Goal: Complete application form

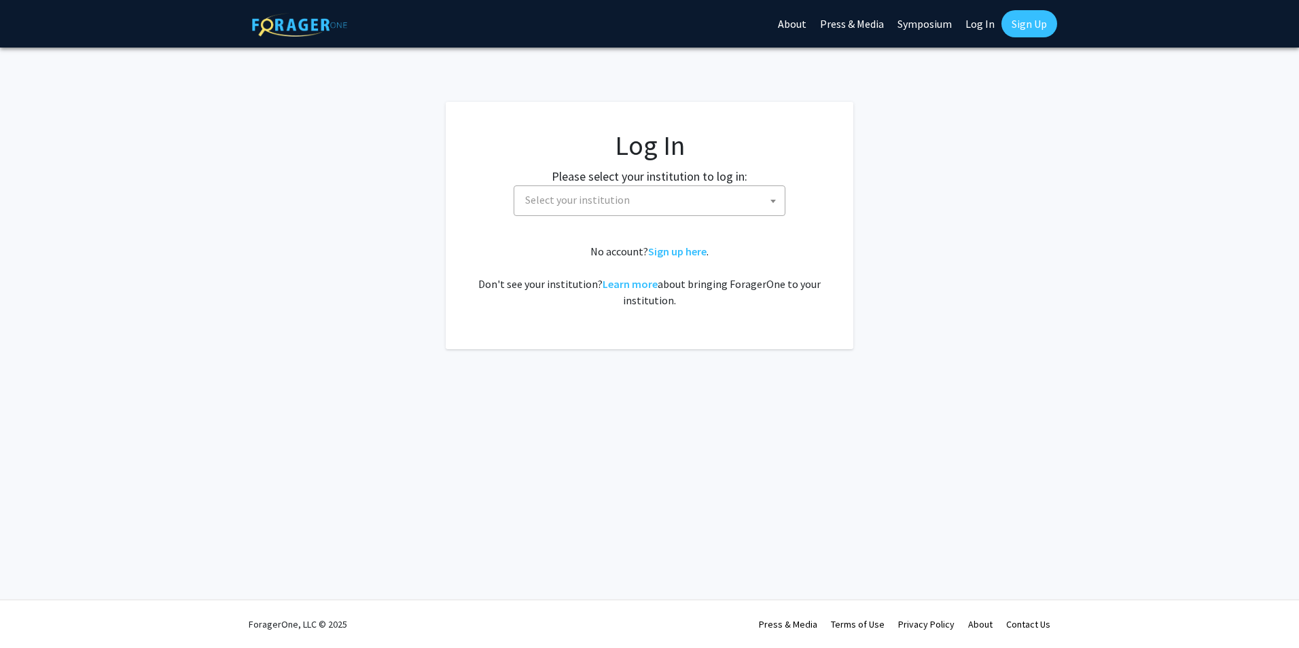
select select
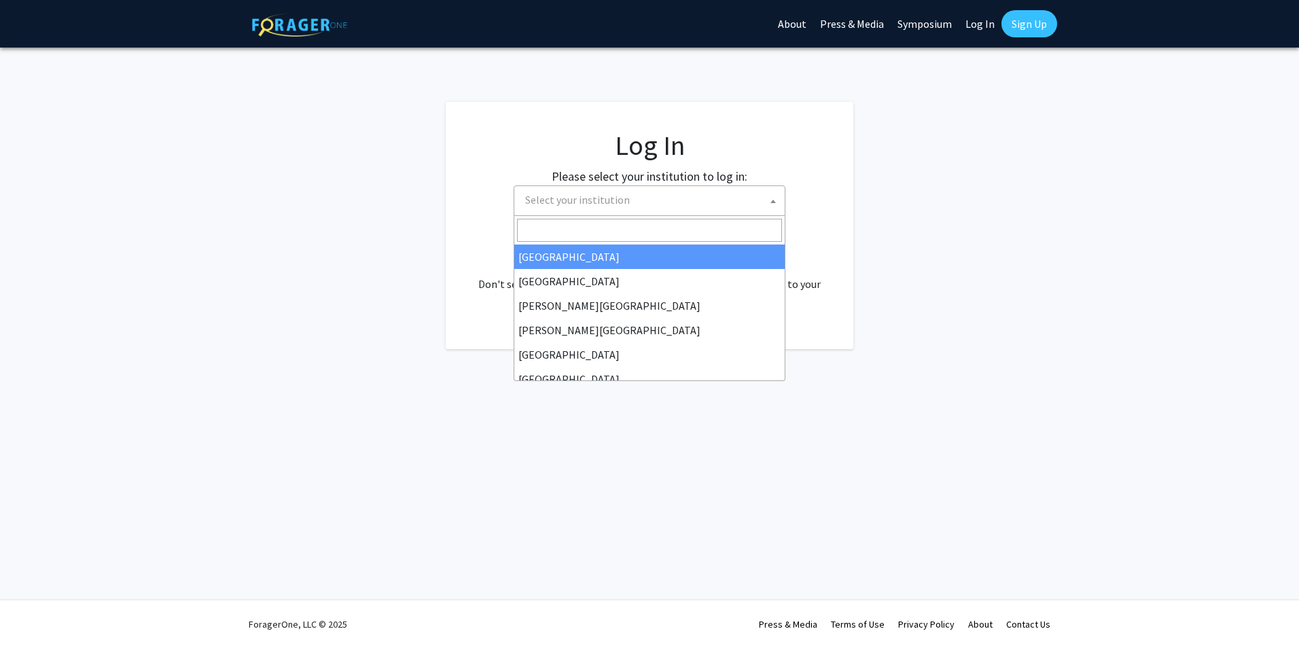
click at [620, 203] on span "Select your institution" at bounding box center [577, 200] width 105 height 14
select select "34"
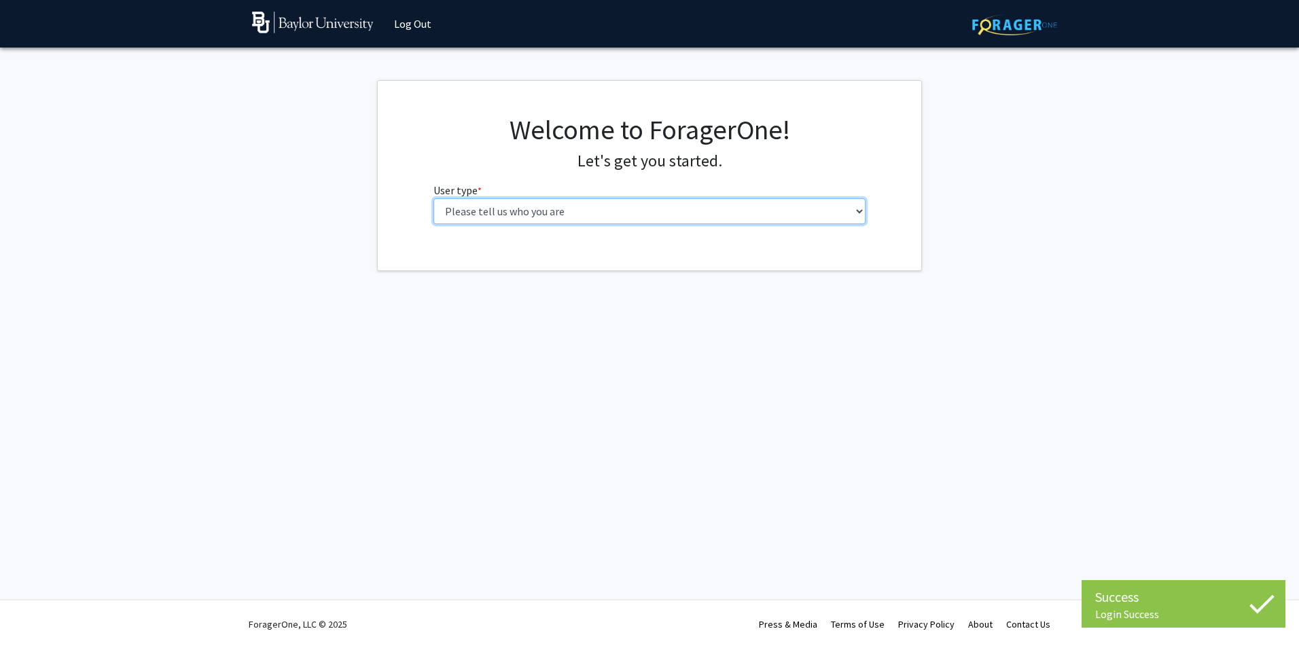
click at [541, 210] on select "Please tell us who you are Undergraduate Student Master's Student Doctoral Cand…" at bounding box center [649, 211] width 433 height 26
select select "1: undergrad"
click at [433, 198] on select "Please tell us who you are Undergraduate Student Master's Student Doctoral Cand…" at bounding box center [649, 211] width 433 height 26
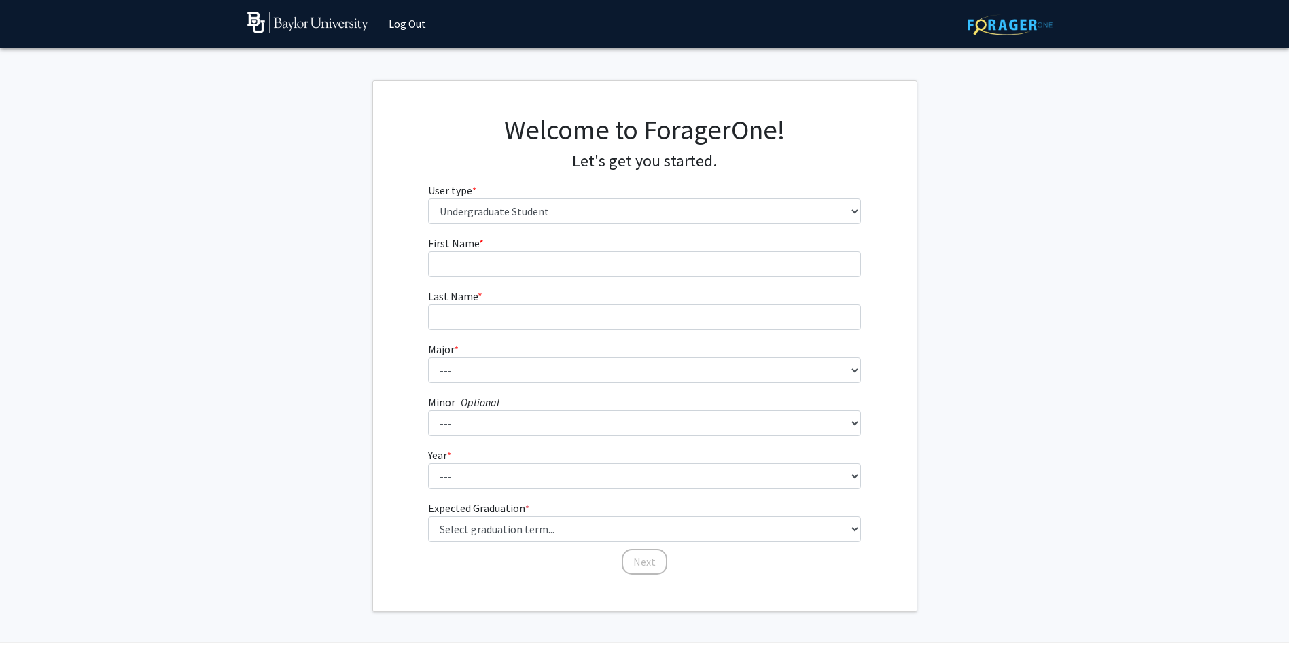
click at [516, 245] on fg-input "First Name * required" at bounding box center [644, 256] width 433 height 42
click at [511, 255] on input "First Name * required" at bounding box center [644, 264] width 433 height 26
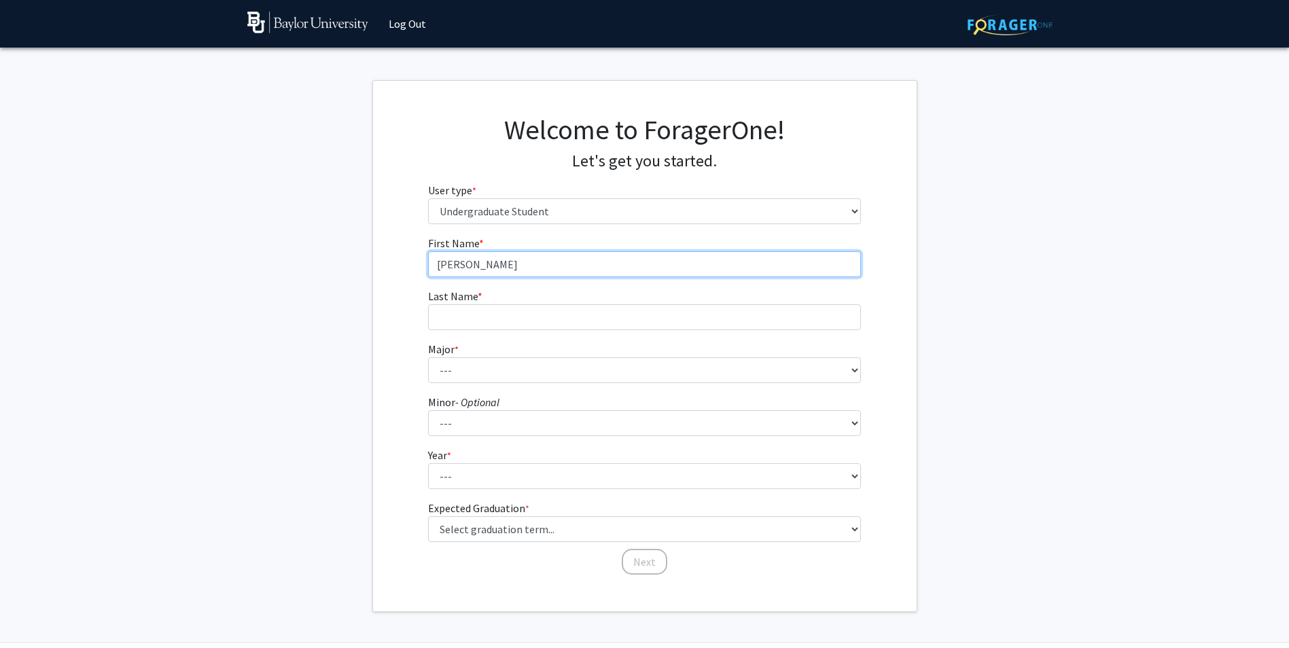
type input "[PERSON_NAME]"
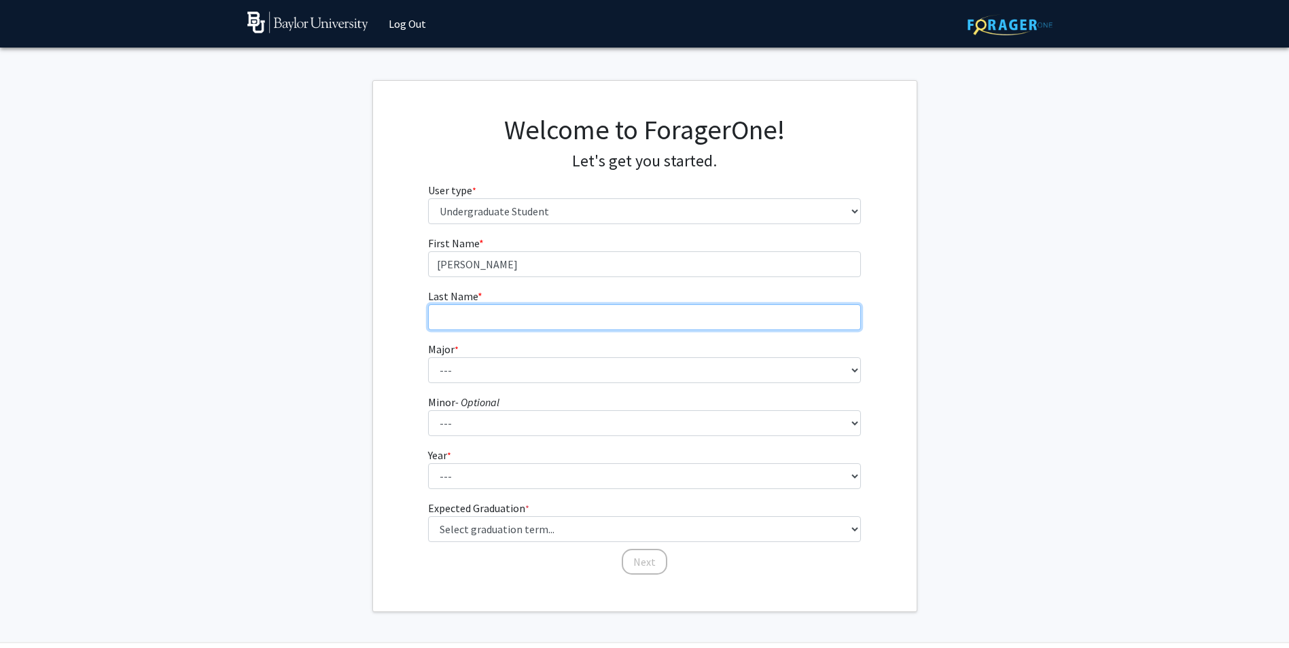
click at [521, 324] on input "Last Name * required" at bounding box center [644, 317] width 433 height 26
type input "[PERSON_NAME]"
click at [550, 384] on form "First Name * required [PERSON_NAME] Last Name * required [PERSON_NAME] Major * …" at bounding box center [644, 398] width 433 height 327
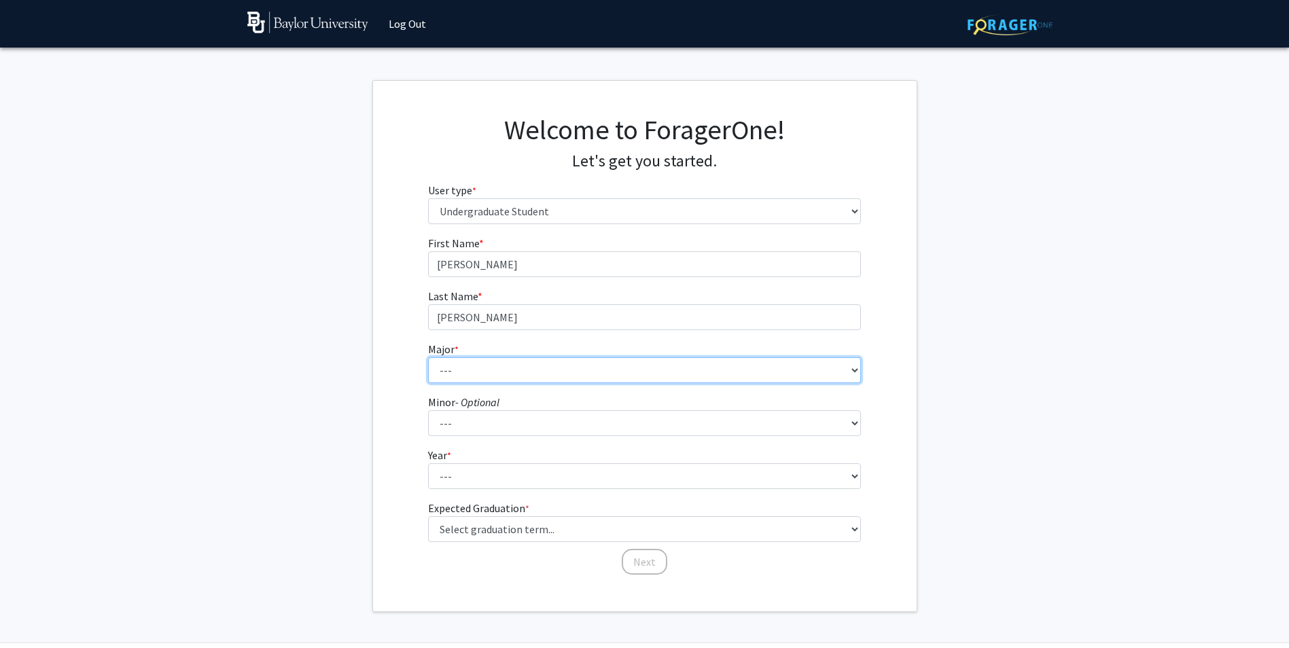
click at [550, 378] on select "--- Accounting American Studies Anthropology Apparel Design & Product Developme…" at bounding box center [644, 370] width 433 height 26
click at [428, 357] on select "--- Accounting American Studies Anthropology Apparel Design & Product Developme…" at bounding box center [644, 370] width 433 height 26
click at [573, 375] on select "--- Accounting American Studies Anthropology Apparel Design & Product Developme…" at bounding box center [644, 370] width 433 height 26
select select "92: 2757"
click at [428, 357] on select "--- Accounting American Studies Anthropology Apparel Design & Product Developme…" at bounding box center [644, 370] width 433 height 26
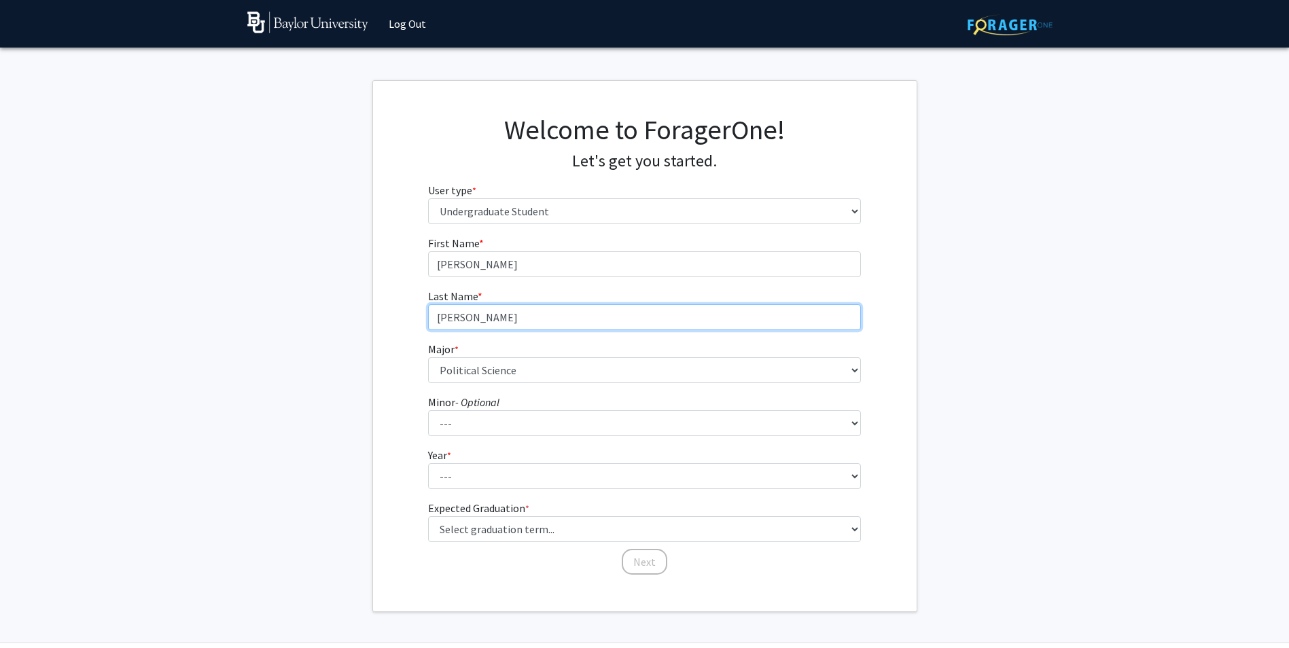
click at [774, 325] on input "[PERSON_NAME]" at bounding box center [644, 317] width 433 height 26
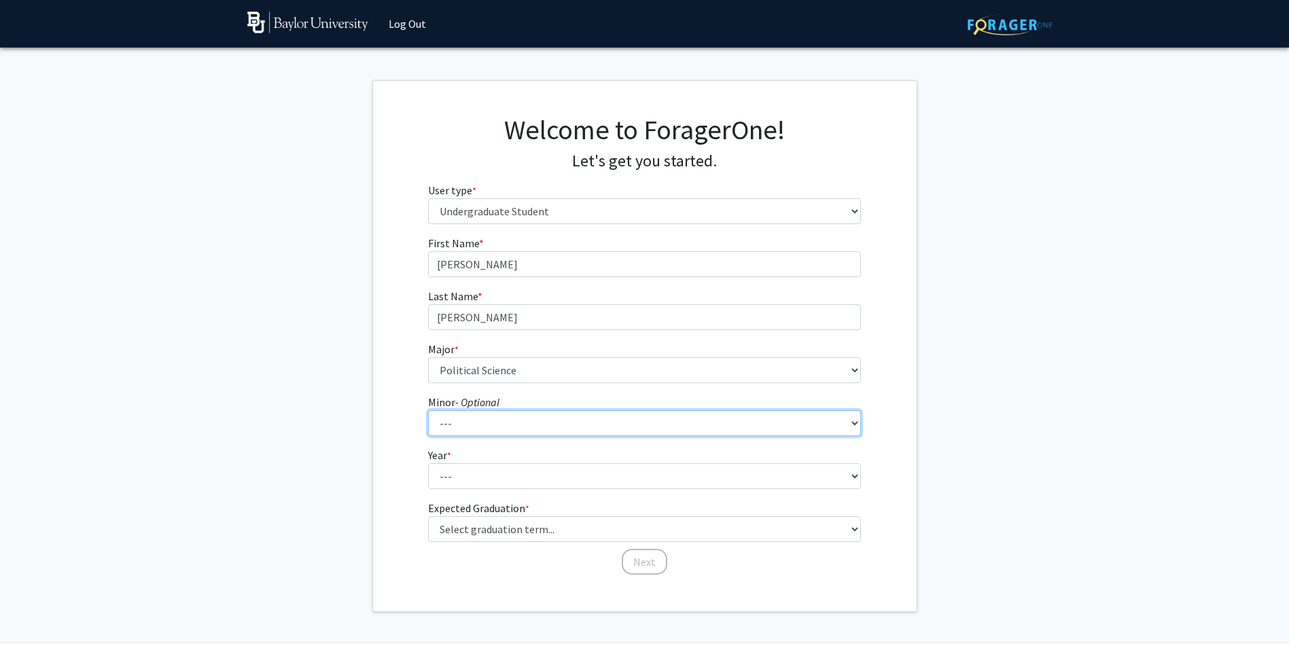
click at [713, 421] on select "--- Advertising American Sign Language American Studies Anthropology Apparel Me…" at bounding box center [644, 423] width 433 height 26
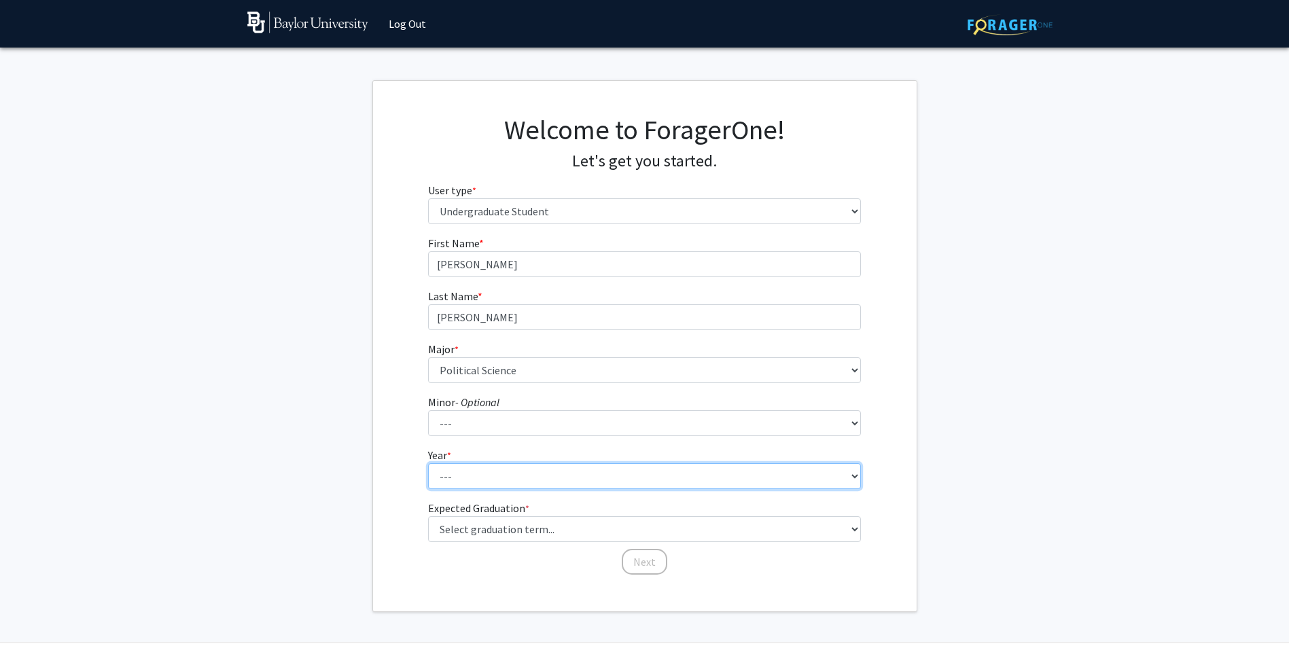
click at [698, 464] on select "--- First-year Sophomore Junior Senior Postbaccalaureate Certificate" at bounding box center [644, 476] width 433 height 26
select select "4: senior"
click at [428, 463] on select "--- First-year Sophomore Junior Senior Postbaccalaureate Certificate" at bounding box center [644, 476] width 433 height 26
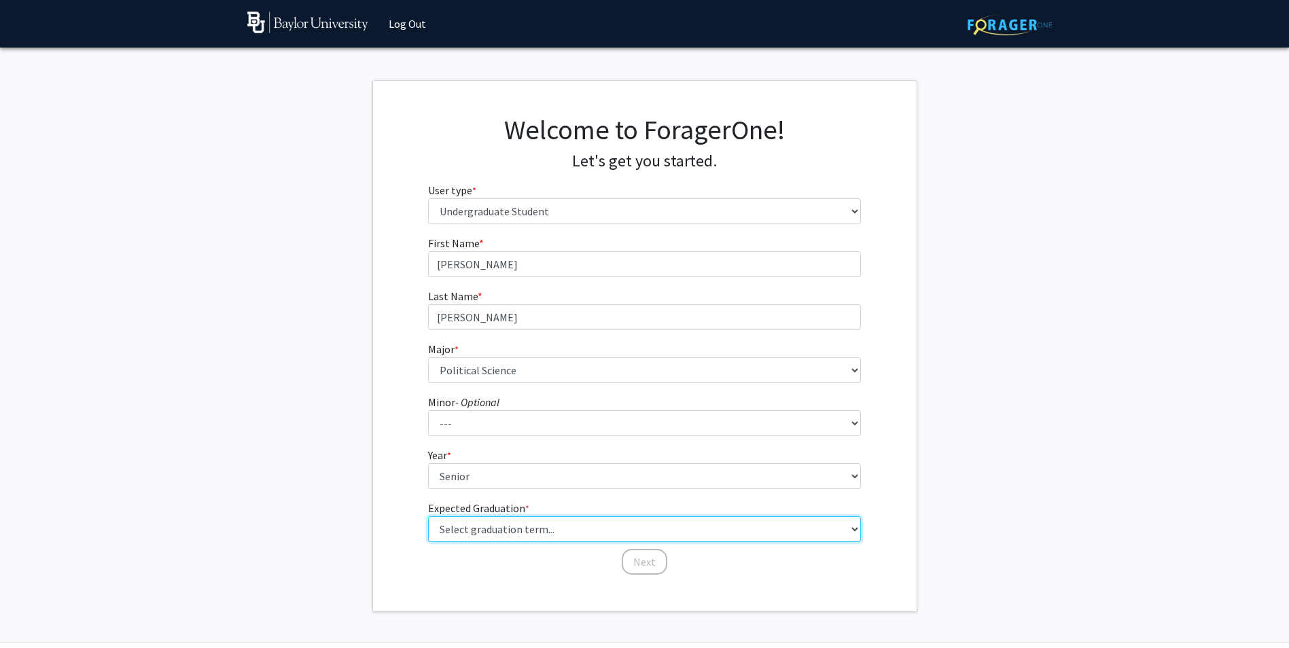
click at [527, 531] on select "Select graduation term... Spring 2025 Summer 2025 Fall 2025 Winter 2025 Spring …" at bounding box center [644, 529] width 433 height 26
select select "5: spring_2026"
click at [428, 516] on select "Select graduation term... Spring 2025 Summer 2025 Fall 2025 Winter 2025 Spring …" at bounding box center [644, 529] width 433 height 26
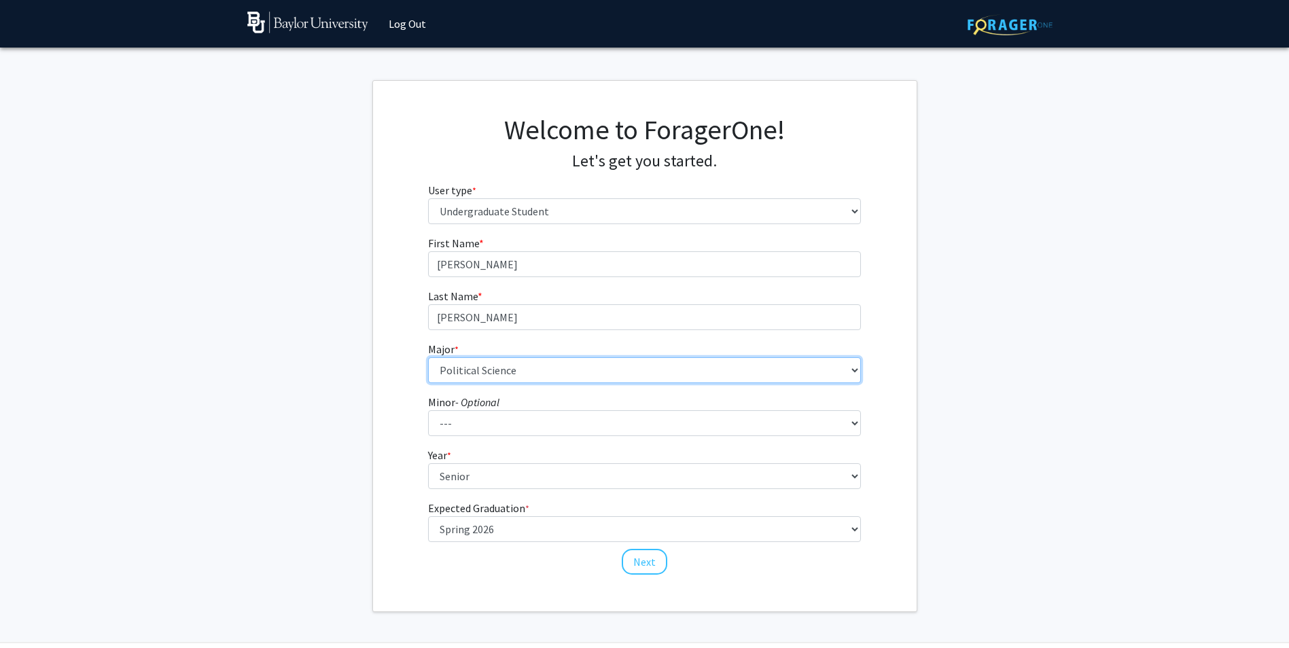
click at [471, 378] on select "--- Accounting American Studies Anthropology Apparel Design & Product Developme…" at bounding box center [644, 370] width 433 height 26
select select "66: 2731"
click at [428, 357] on select "--- Accounting American Studies Anthropology Apparel Design & Product Developme…" at bounding box center [644, 370] width 433 height 26
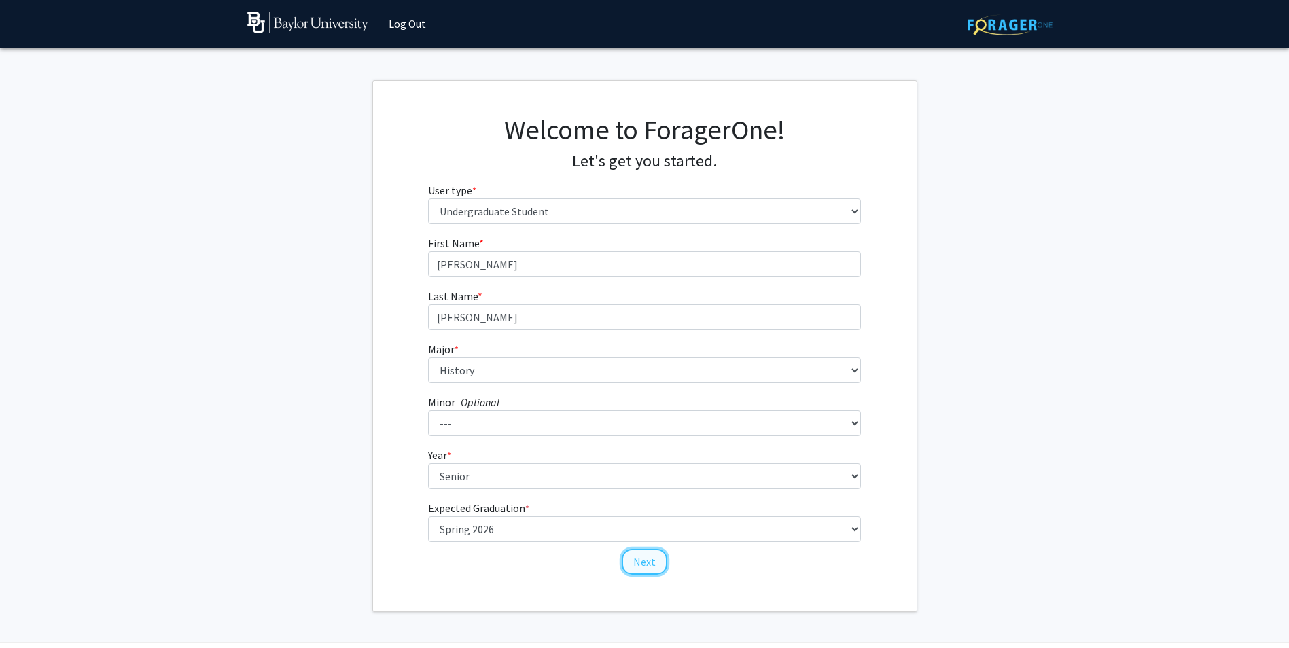
click at [641, 550] on button "Next" at bounding box center [645, 562] width 46 height 26
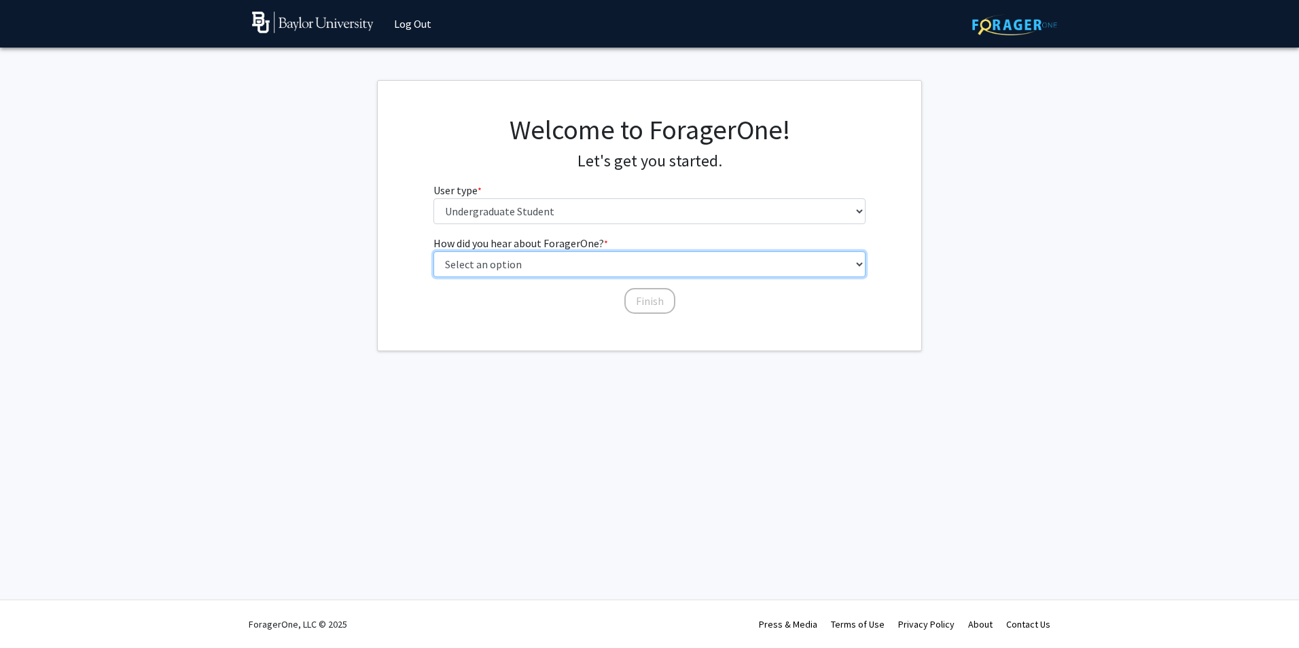
click at [592, 276] on select "Select an option Peer/student recommendation Faculty/staff recommendation Unive…" at bounding box center [649, 264] width 433 height 26
select select "2: faculty_recommendation"
click at [433, 251] on select "Select an option Peer/student recommendation Faculty/staff recommendation Unive…" at bounding box center [649, 264] width 433 height 26
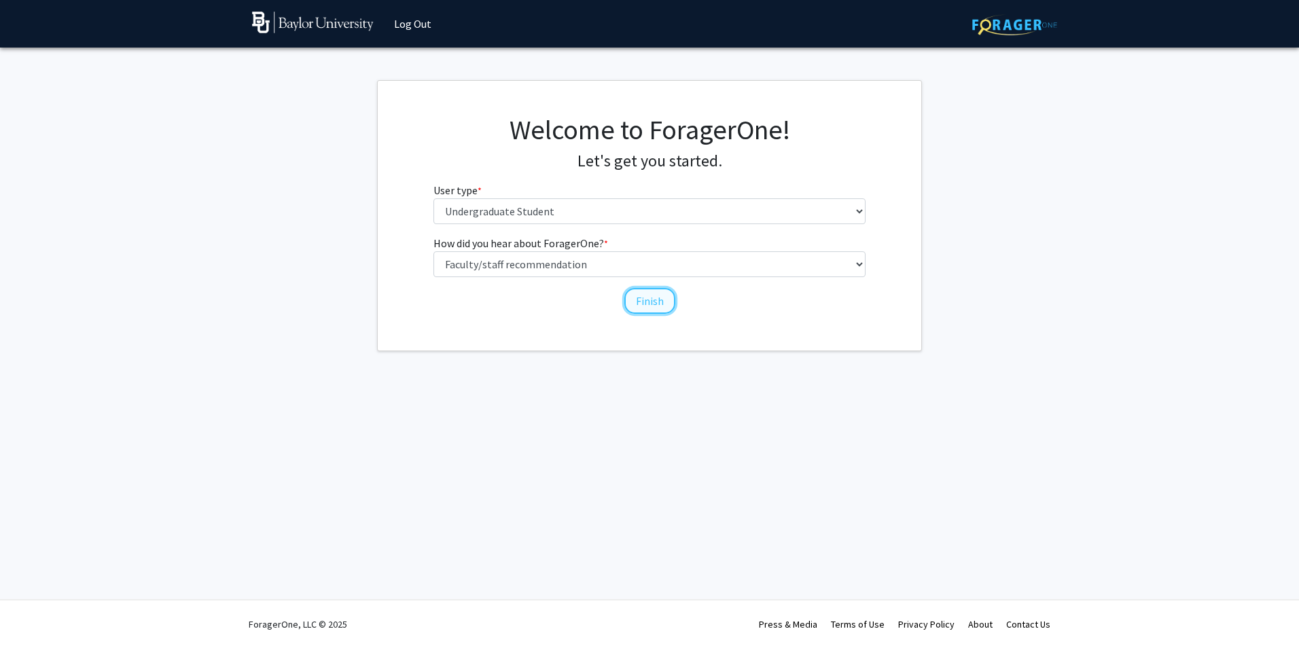
click at [628, 302] on button "Finish" at bounding box center [649, 301] width 51 height 26
